Goal: Information Seeking & Learning: Learn about a topic

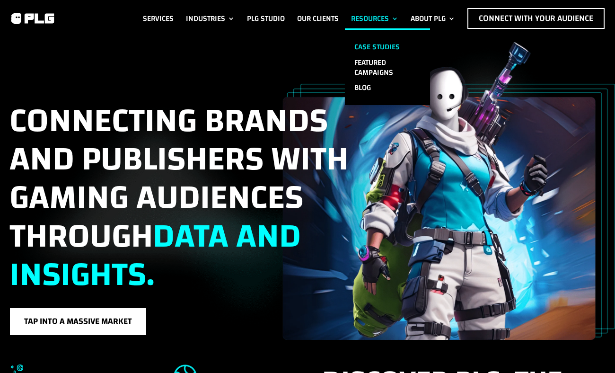
click at [372, 44] on link "Case Studies" at bounding box center [387, 47] width 85 height 16
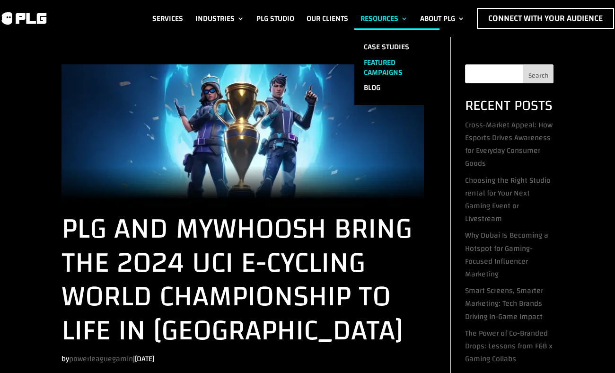
click at [383, 61] on link "Featured Campaigns" at bounding box center [396, 68] width 85 height 26
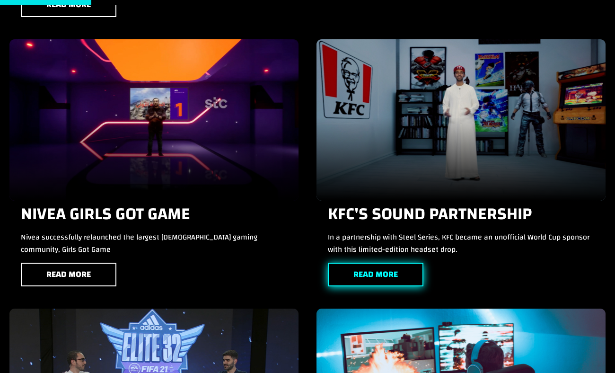
scroll to position [261, 0]
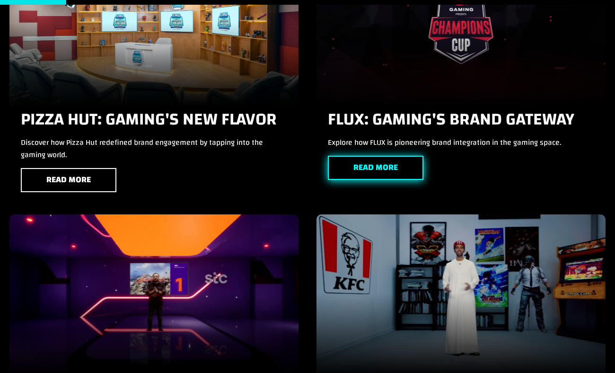
click at [393, 164] on link "Read More" at bounding box center [376, 168] width 96 height 24
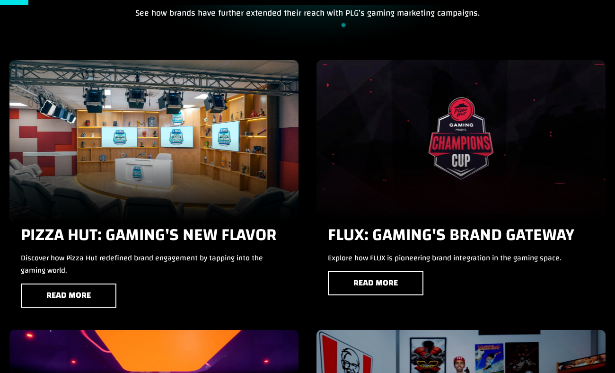
scroll to position [112, 0]
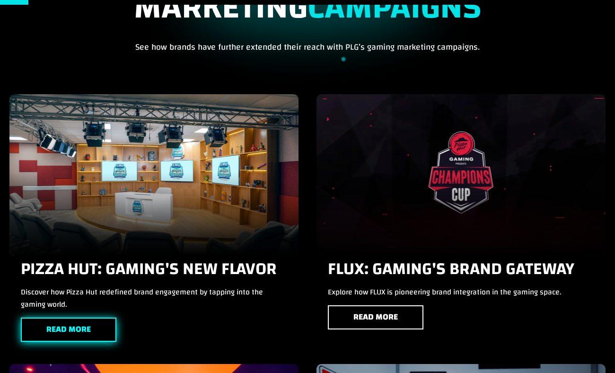
click at [78, 322] on link "Read More" at bounding box center [69, 330] width 96 height 24
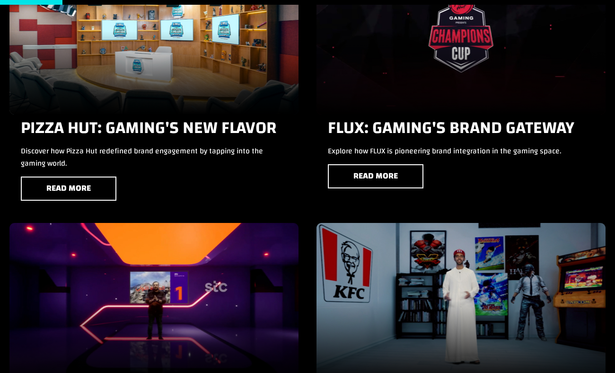
scroll to position [0, 0]
